Goal: Information Seeking & Learning: Learn about a topic

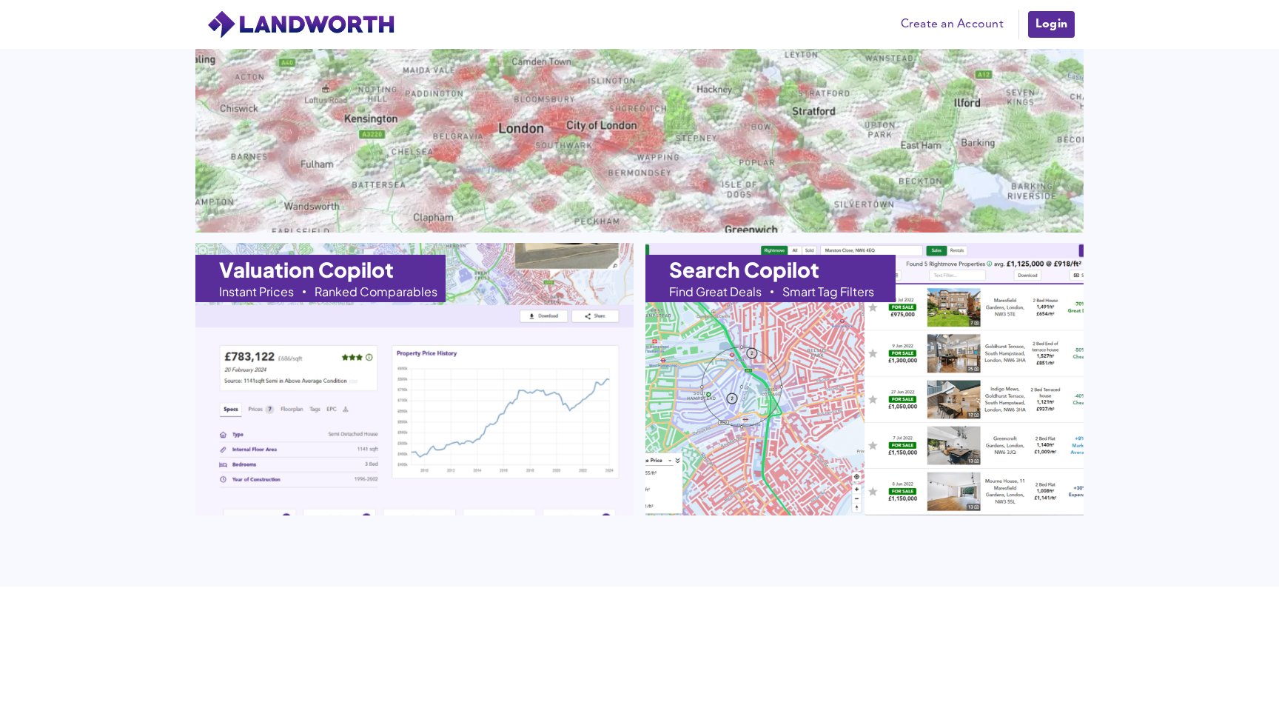
scroll to position [1591, 0]
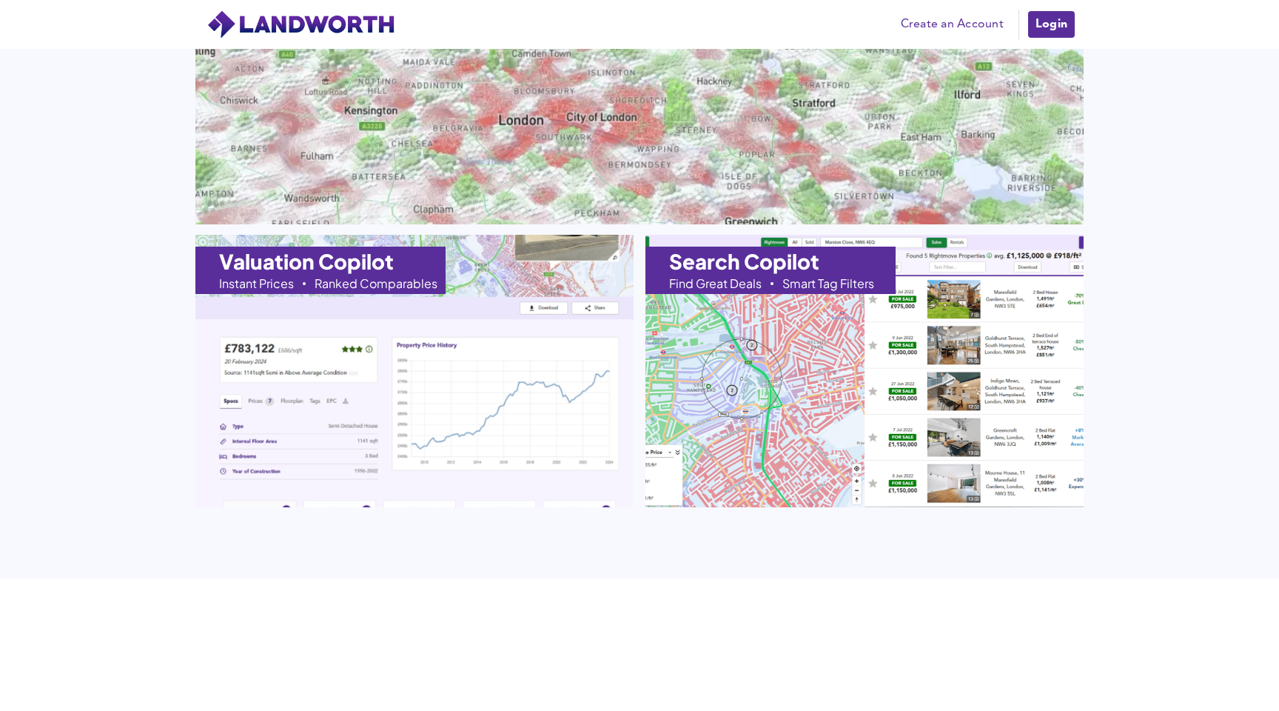
click at [558, 351] on img at bounding box center [414, 371] width 482 height 300
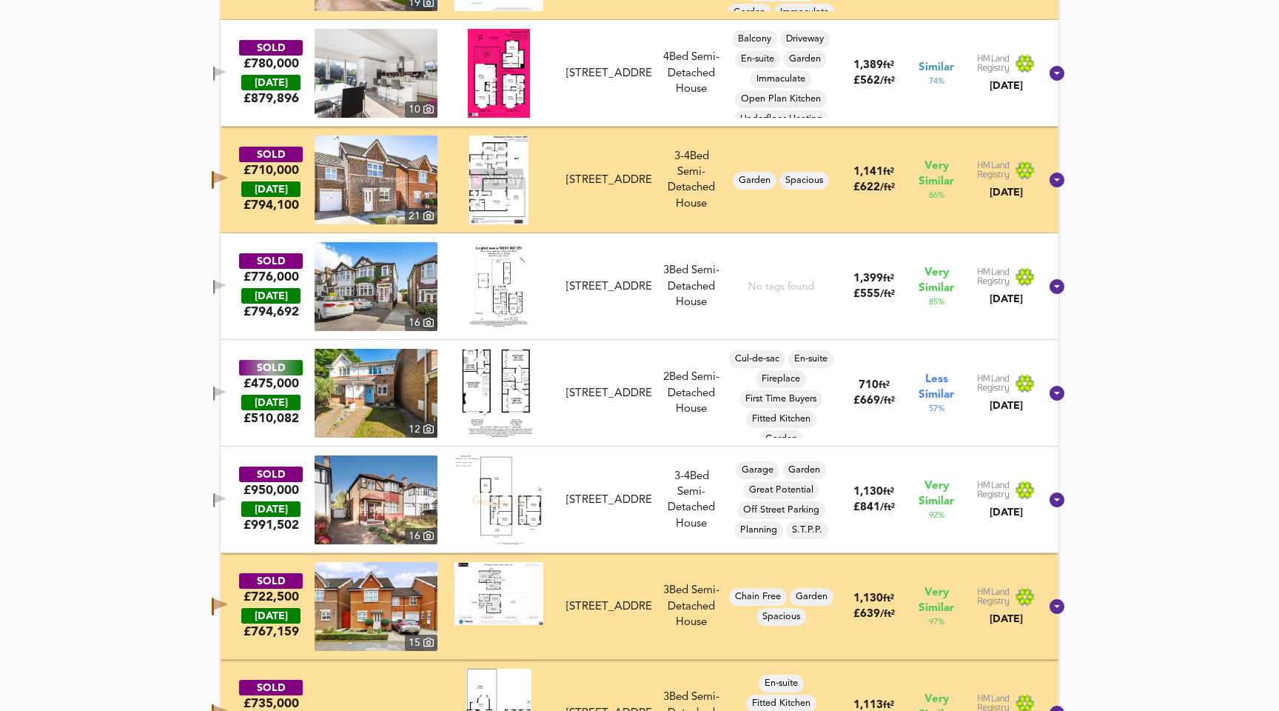
scroll to position [1316, 0]
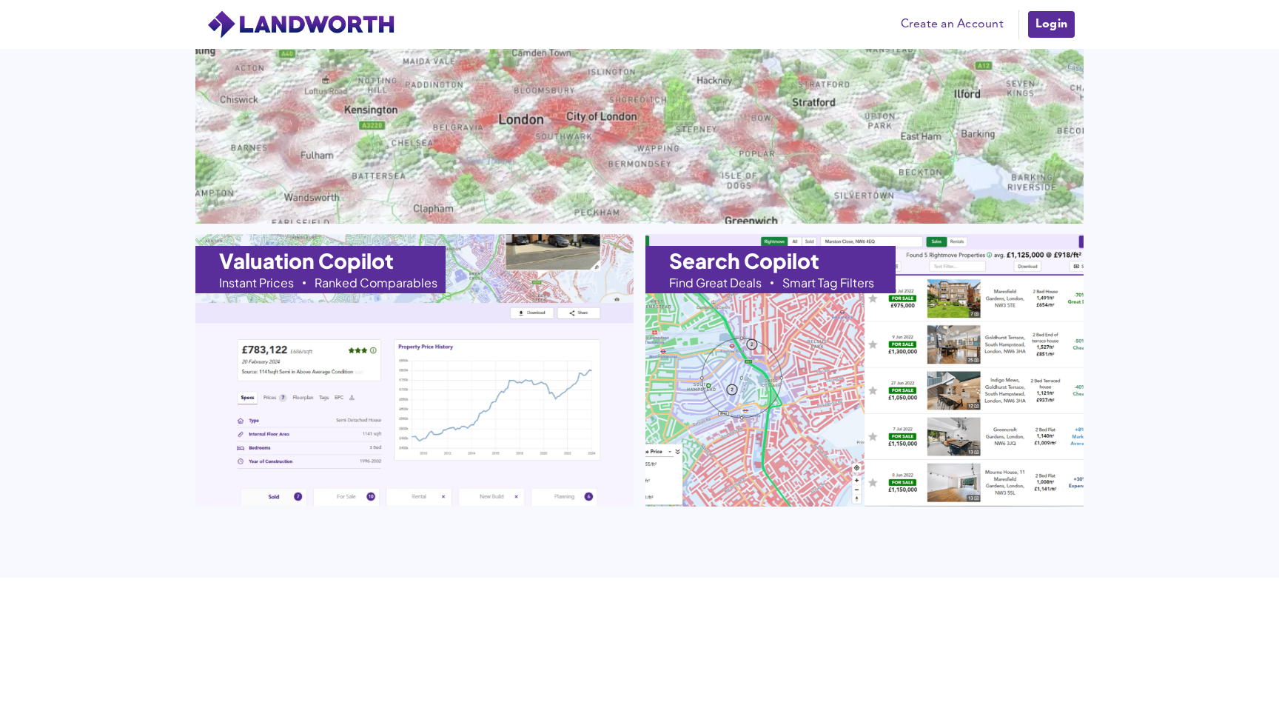
click at [147, 244] on div "Explore our Products Our simple and AI-powered tools eliminate hours of manual …" at bounding box center [639, 201] width 1279 height 753
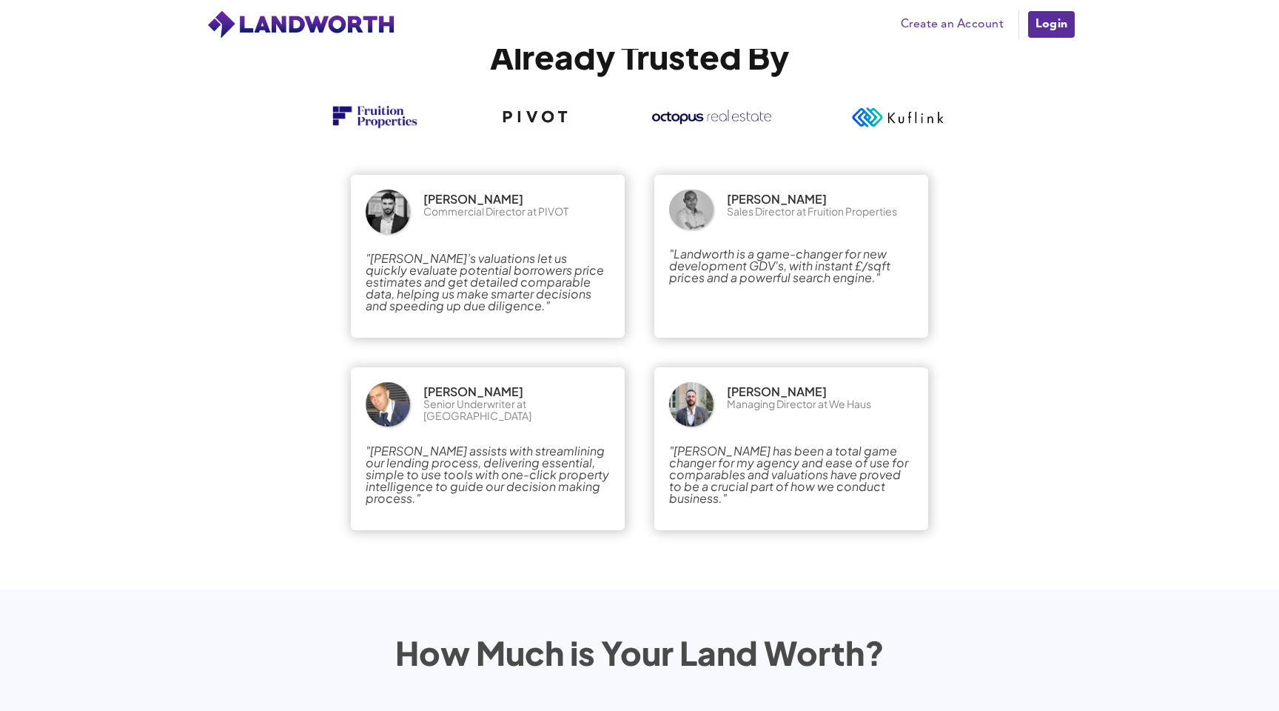
scroll to position [2599, 0]
